Goal: Navigation & Orientation: Find specific page/section

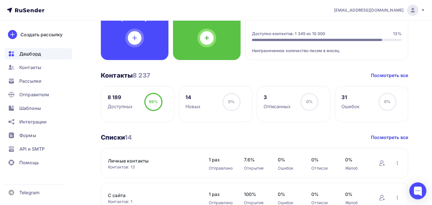
drag, startPoint x: 59, startPoint y: 79, endPoint x: 0, endPoint y: -27, distance: 121.7
